Goal: Find contact information: Find contact information

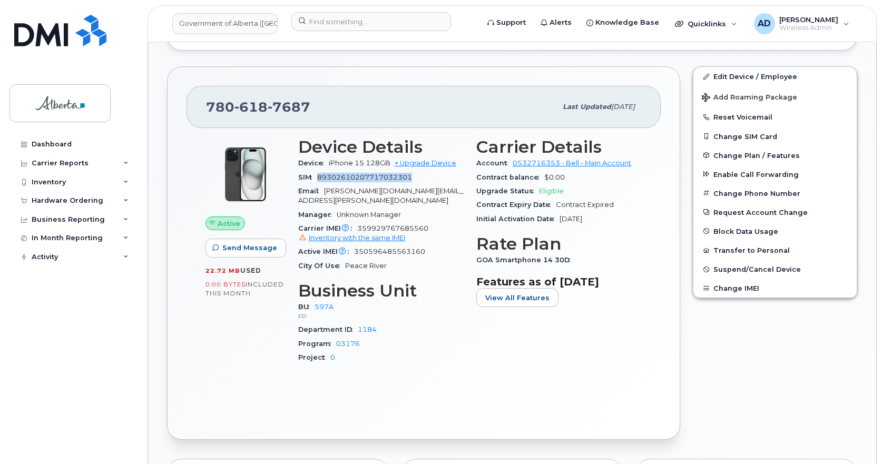
scroll to position [580, 0]
click at [409, 247] on span "350596485563160" at bounding box center [389, 251] width 71 height 8
copy span "350596485563160"
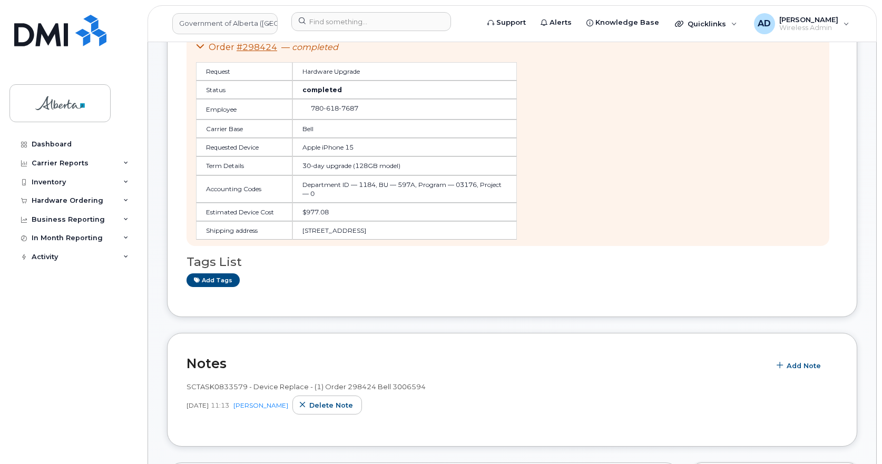
scroll to position [0, 0]
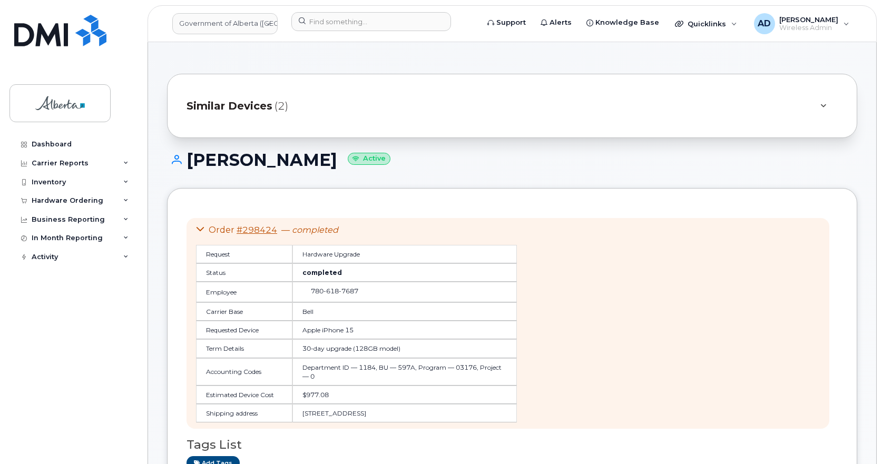
click at [301, 164] on h1 "[PERSON_NAME] Active" at bounding box center [512, 160] width 690 height 18
click at [301, 161] on h1 "[PERSON_NAME] Active" at bounding box center [512, 160] width 690 height 18
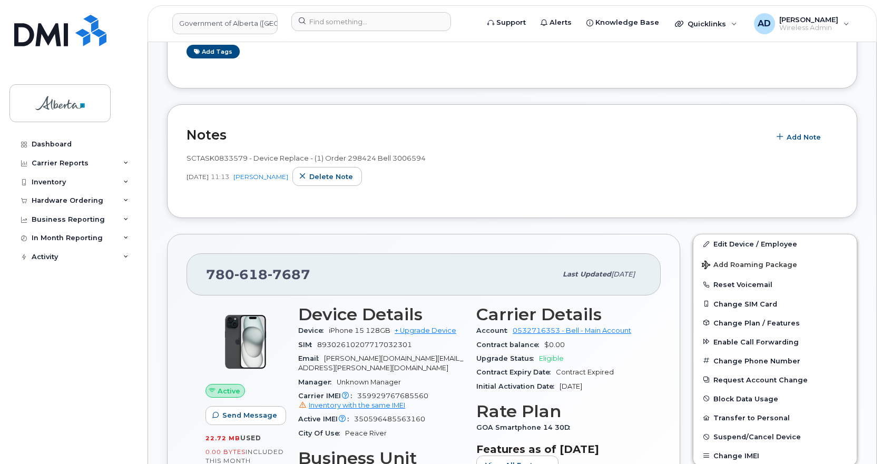
scroll to position [527, 0]
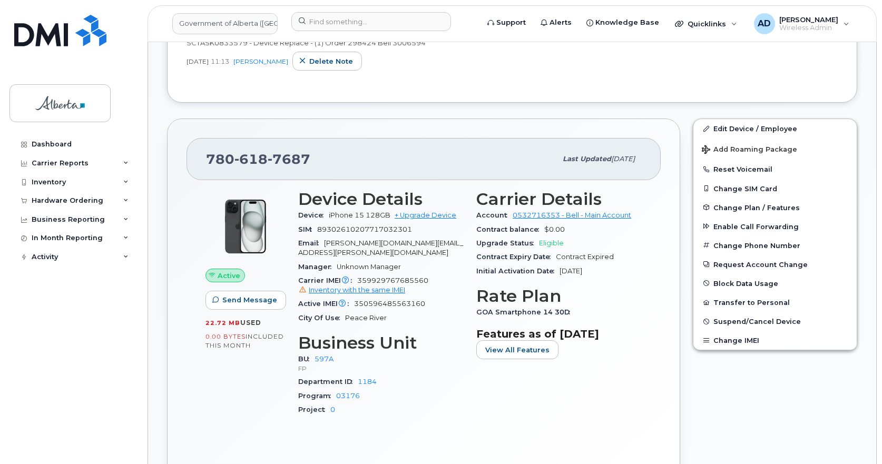
click at [268, 158] on span "7687" at bounding box center [289, 159] width 43 height 16
copy span "[PHONE_NUMBER]"
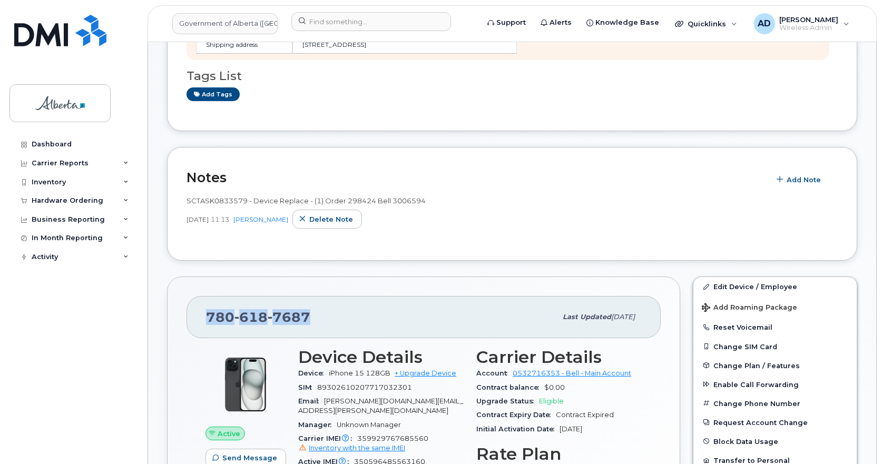
copy span "[PHONE_NUMBER]"
